Goal: Task Accomplishment & Management: Use online tool/utility

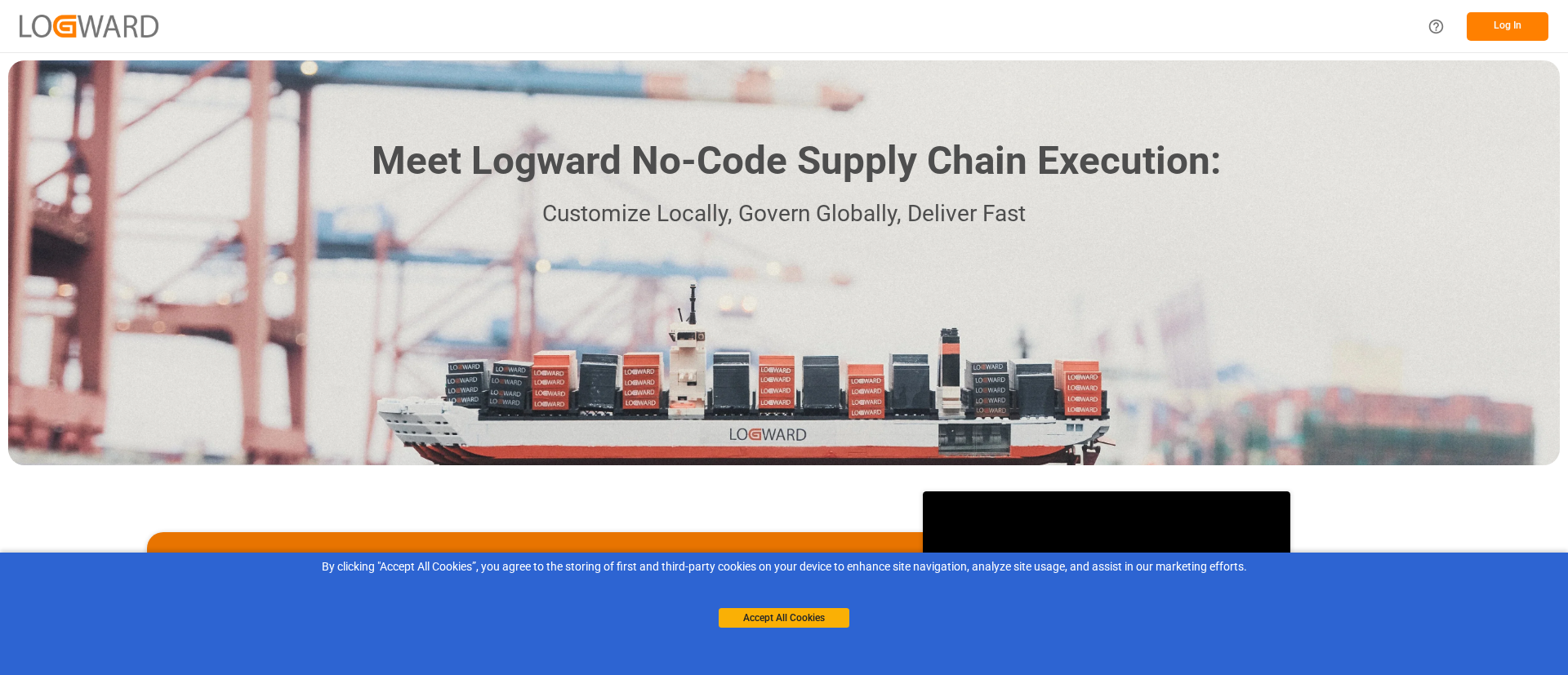
click at [1500, 18] on button "Log In" at bounding box center [1508, 27] width 82 height 28
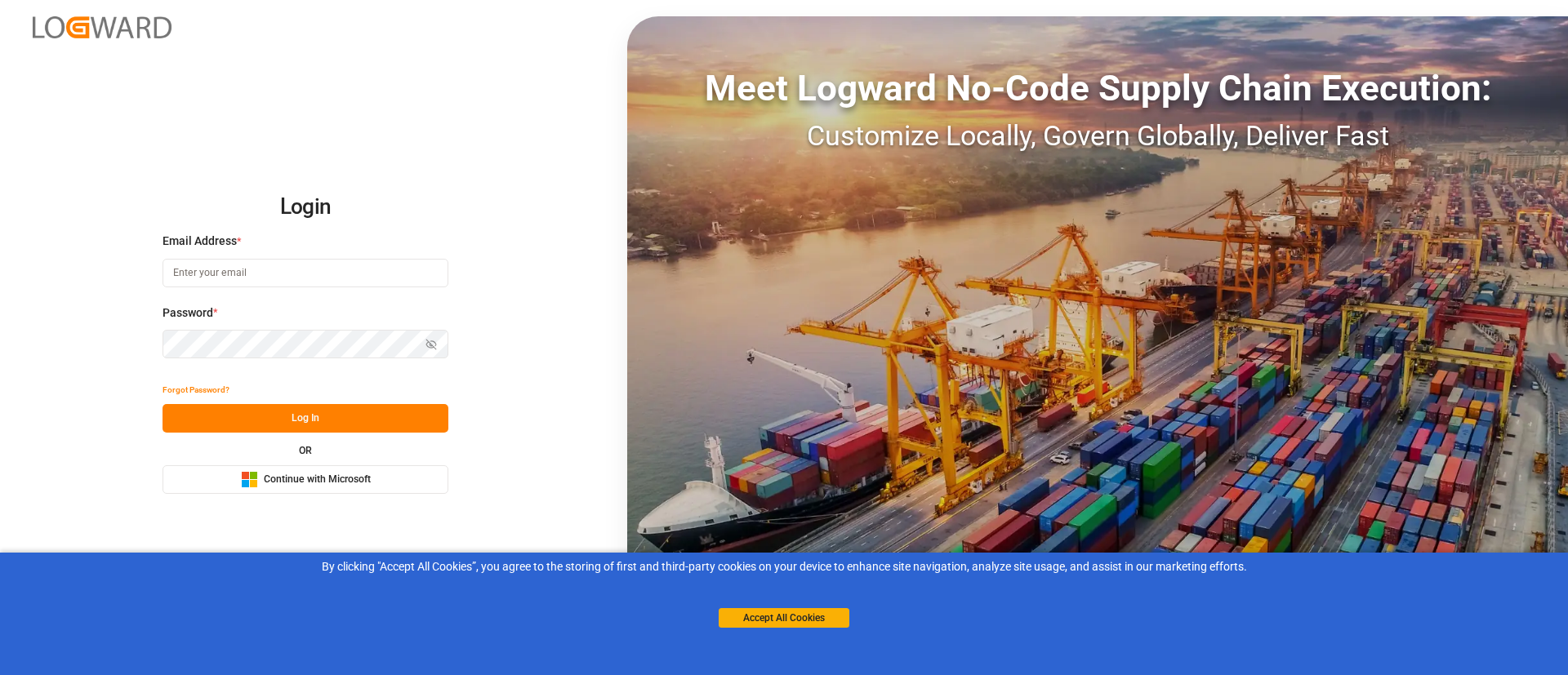
click at [365, 473] on span "Continue with Microsoft" at bounding box center [317, 480] width 107 height 15
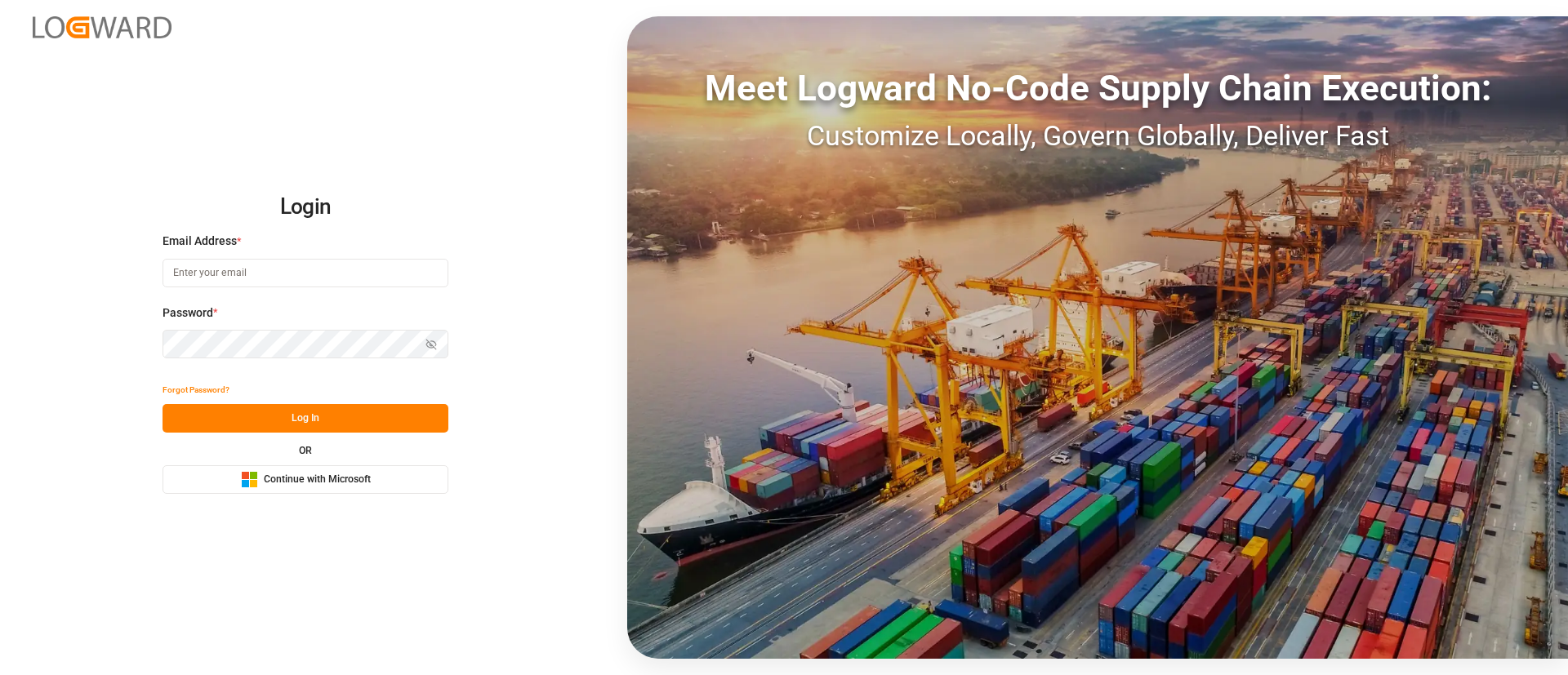
click at [348, 487] on div "Microsoft Logo Continue with Microsoft" at bounding box center [306, 479] width 130 height 18
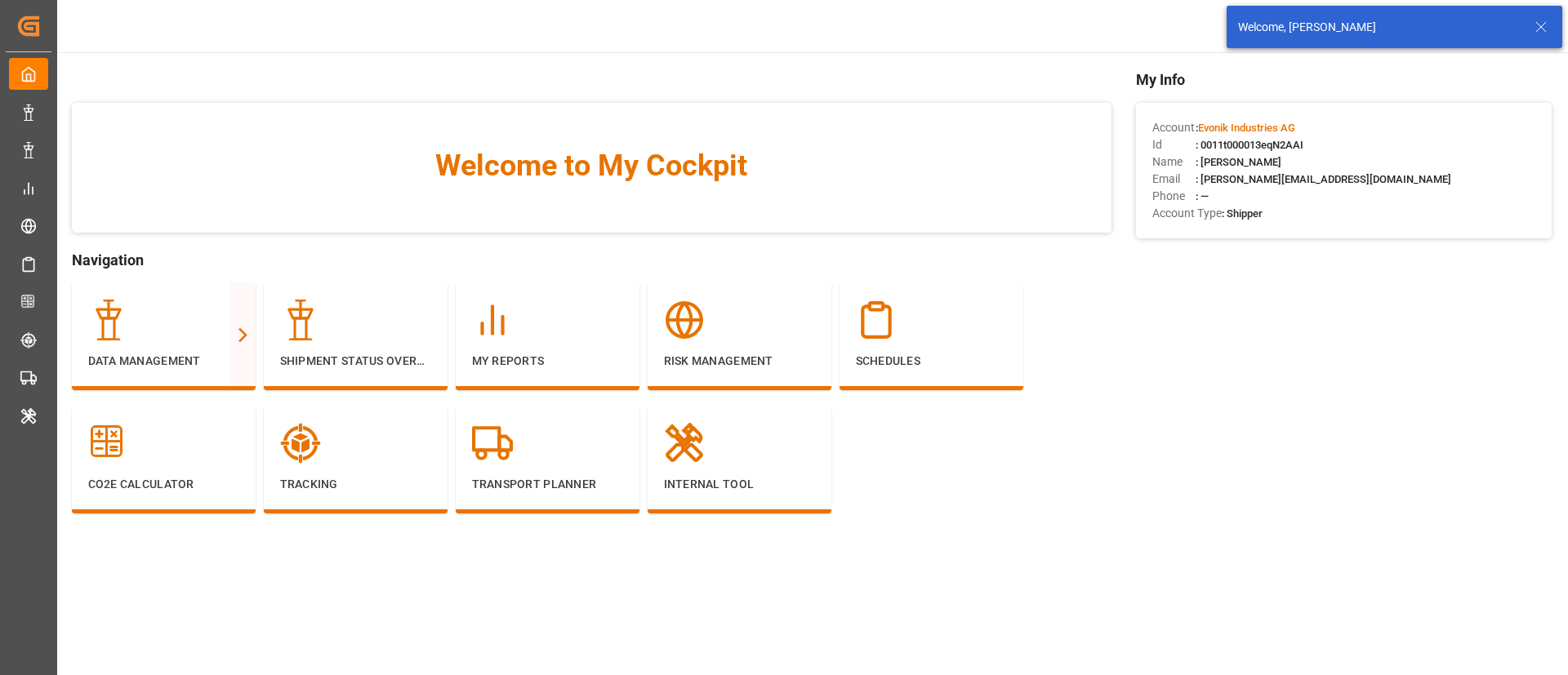
click at [1540, 23] on icon at bounding box center [1540, 27] width 19 height 19
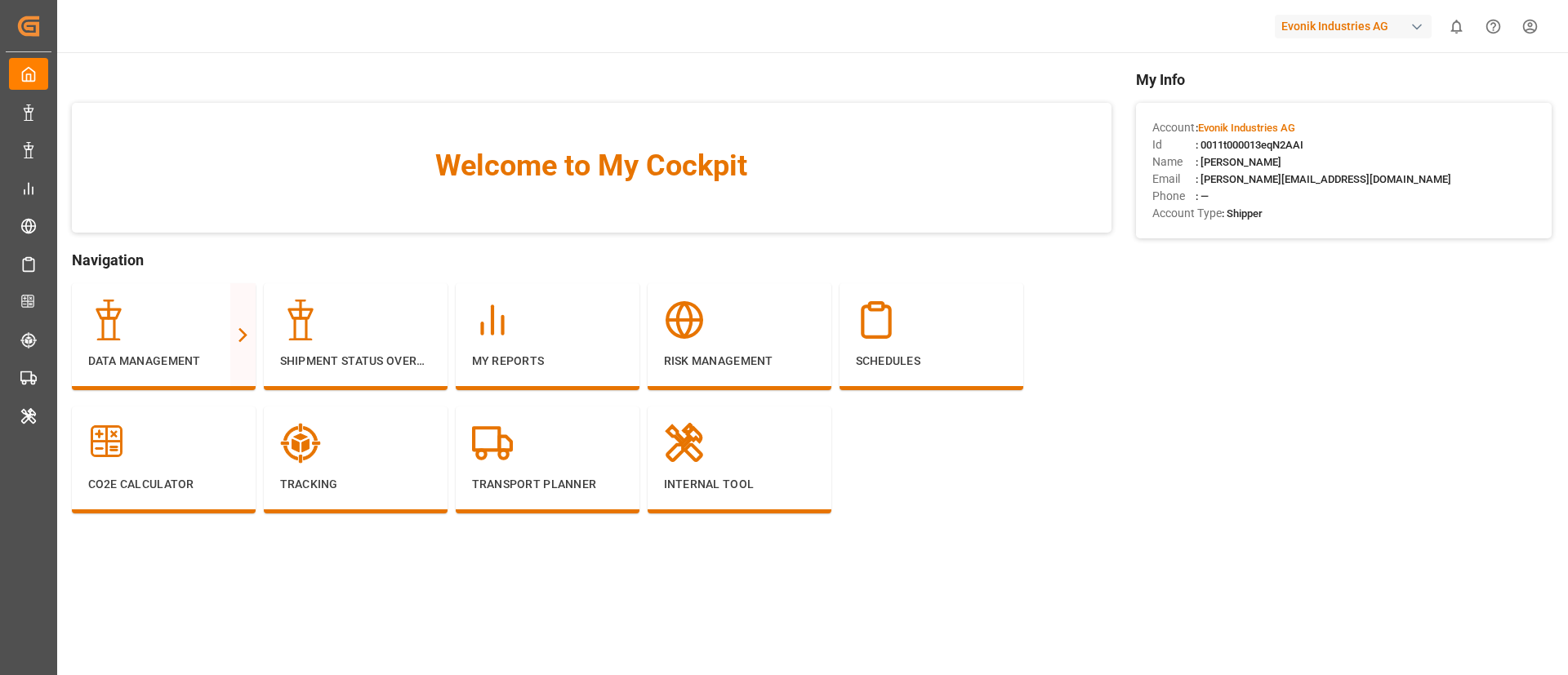
click at [1340, 26] on div "Evonik Industries AG" at bounding box center [1353, 27] width 157 height 23
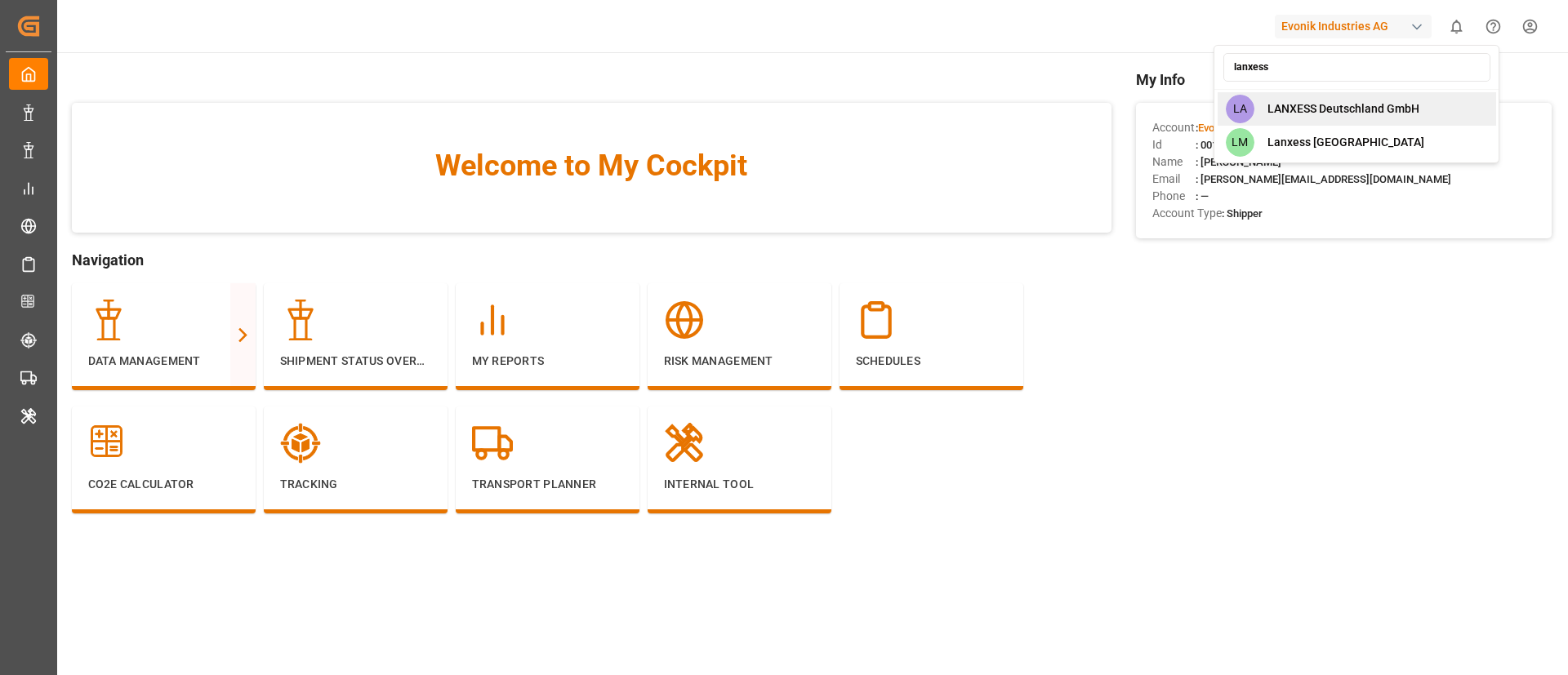
type input "lanxess"
click at [1342, 103] on span "LANXESS Deutschland GmbH" at bounding box center [1343, 108] width 152 height 18
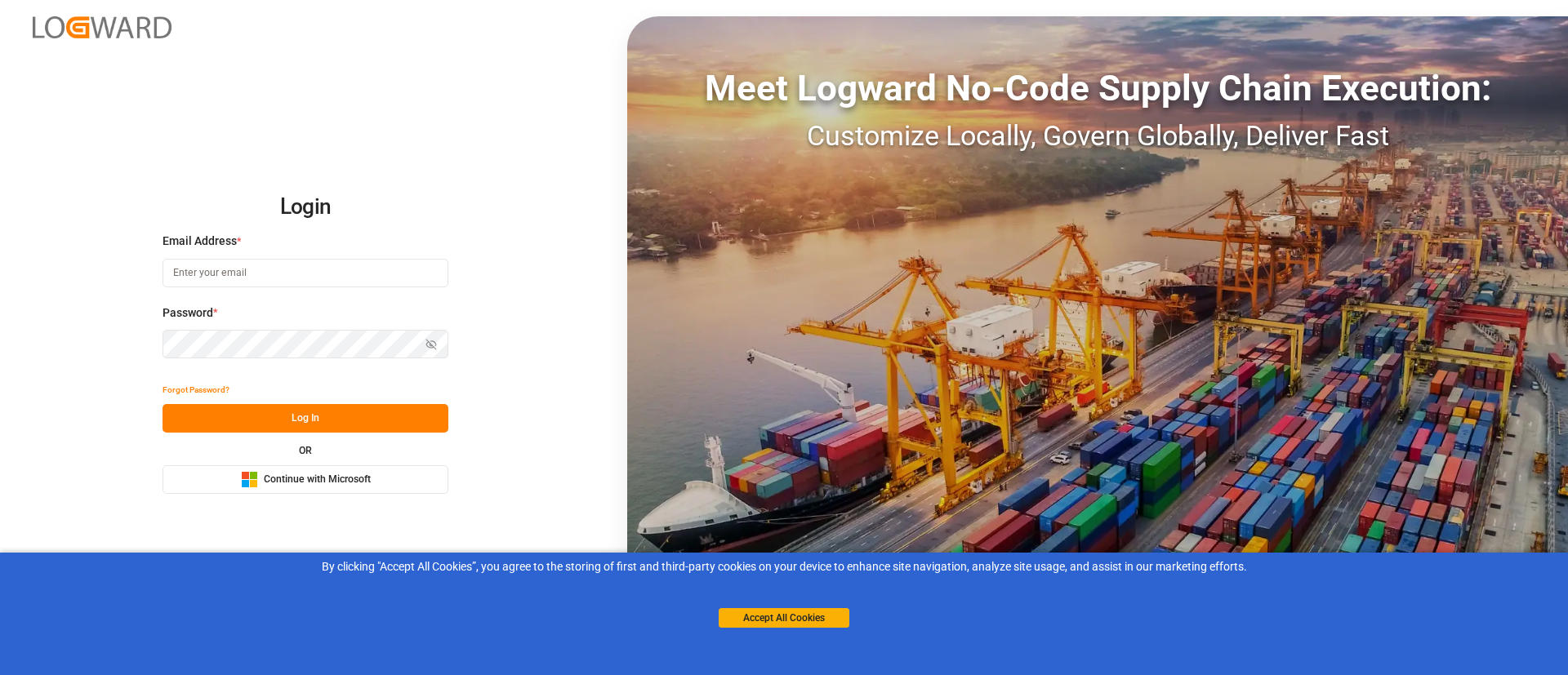
click at [397, 476] on button "Microsoft Logo Continue with Microsoft" at bounding box center [306, 480] width 286 height 28
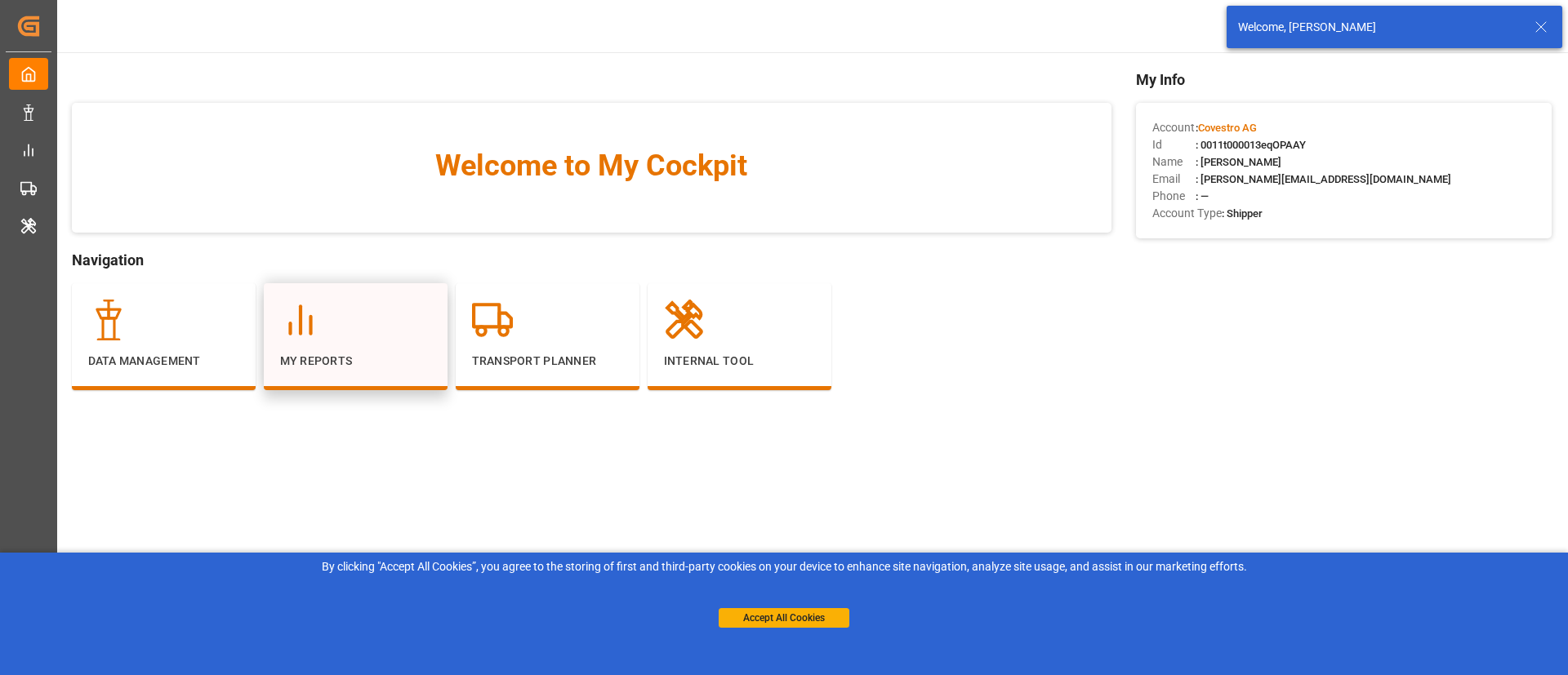
click at [352, 350] on div "My Reports" at bounding box center [356, 335] width 151 height 70
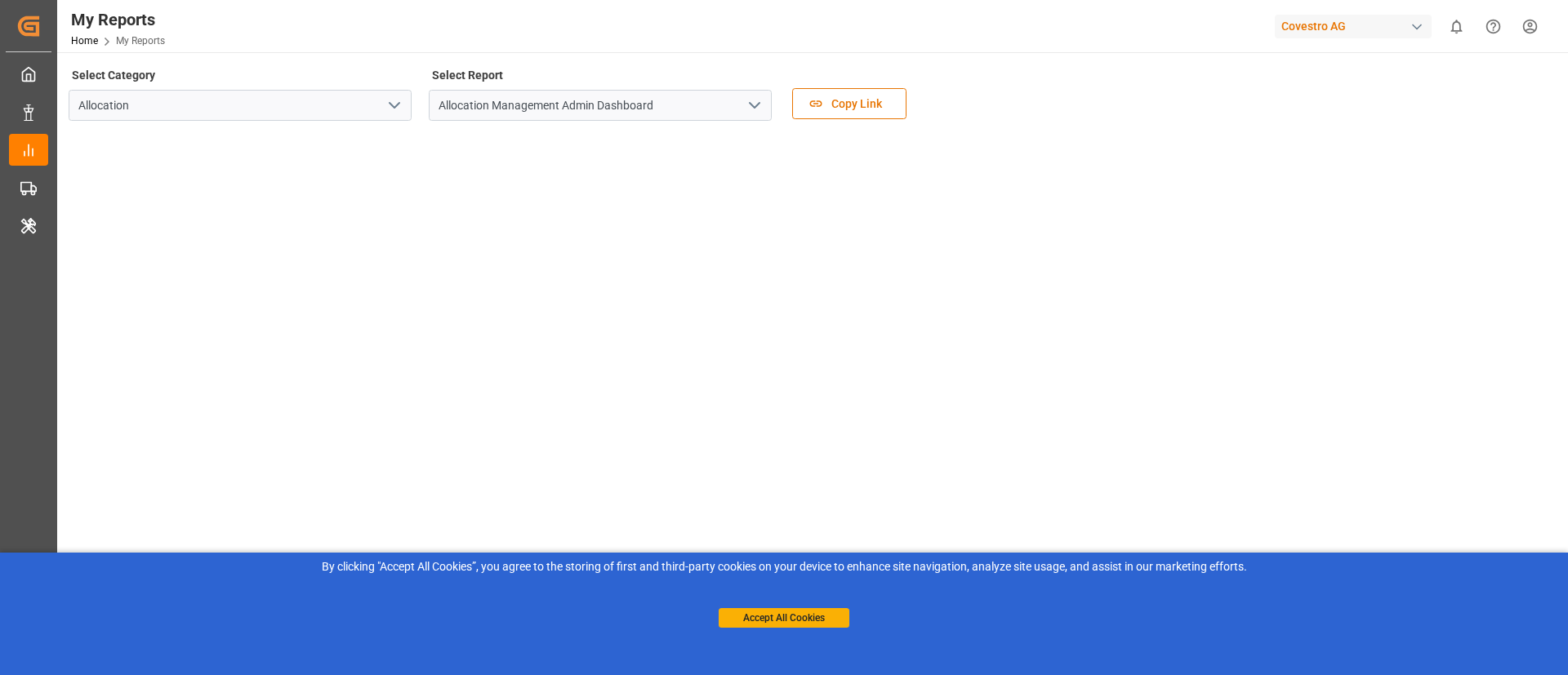
click at [756, 100] on icon "open menu" at bounding box center [754, 104] width 19 height 19
click at [761, 98] on icon "open menu" at bounding box center [754, 104] width 19 height 19
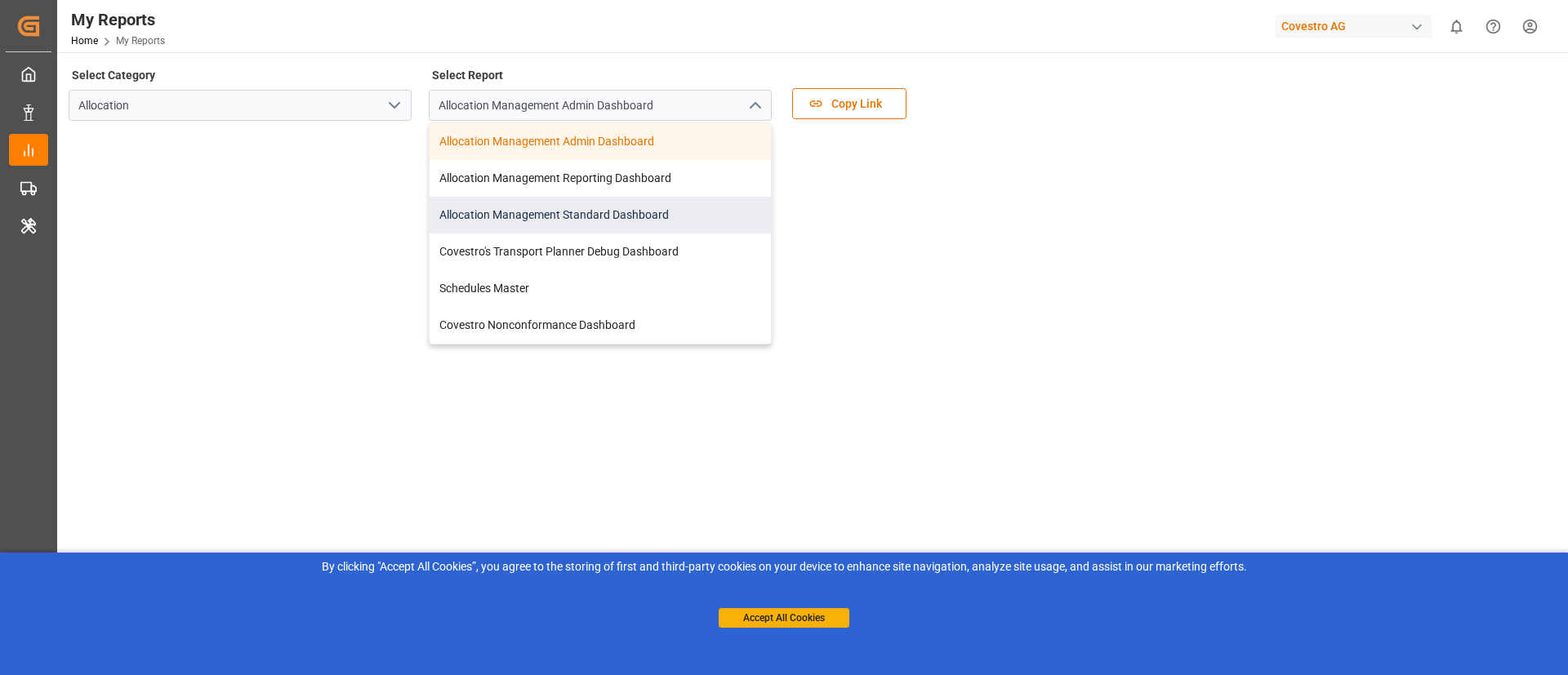
click at [654, 227] on div "Allocation Management Standard Dashboard" at bounding box center [600, 215] width 341 height 37
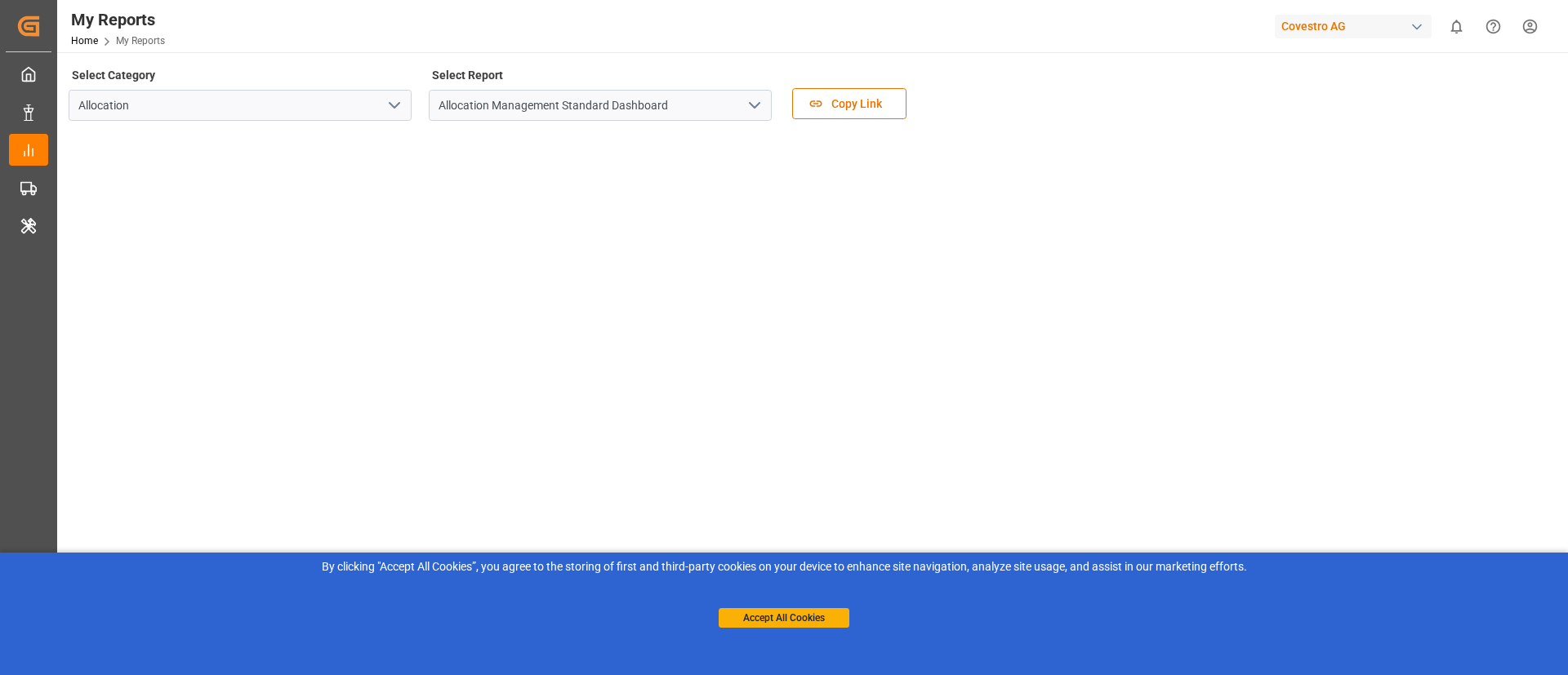
click at [804, 607] on div "Accept All Cookies" at bounding box center [784, 602] width 131 height 53
click at [804, 615] on button "Accept All Cookies" at bounding box center [784, 617] width 131 height 19
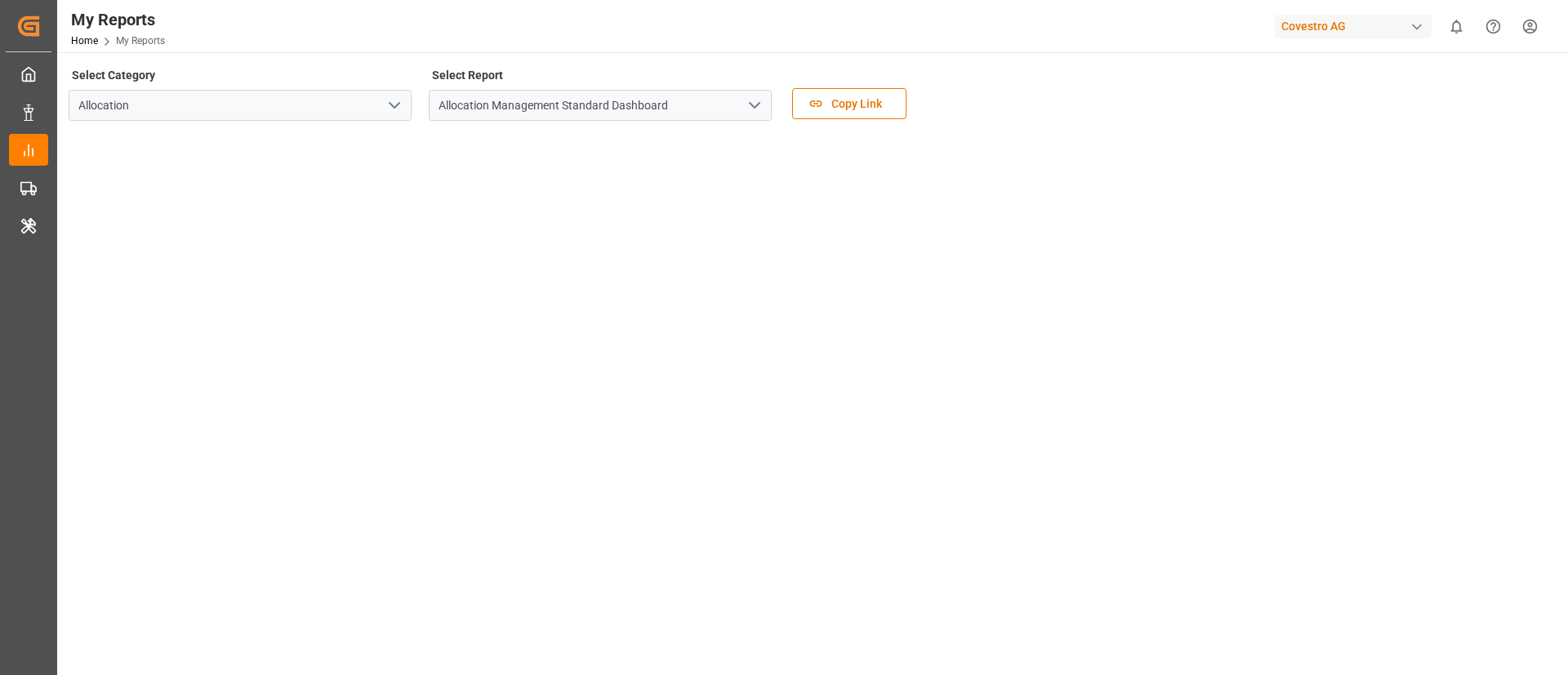
click at [1357, 27] on div "Covestro AG" at bounding box center [1353, 27] width 157 height 23
